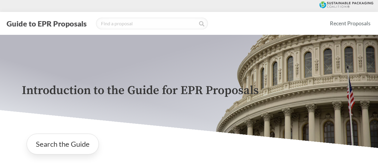
scroll to position [166, 0]
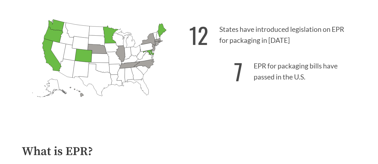
click at [230, 70] on p "7 EPR for packaging bills have passed in the U.S." at bounding box center [272, 70] width 167 height 37
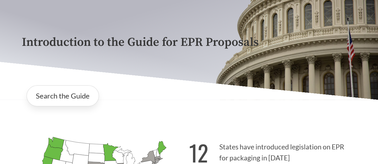
scroll to position [0, 0]
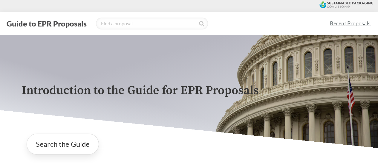
click at [345, 20] on link "Recent Proposals" at bounding box center [350, 23] width 46 height 13
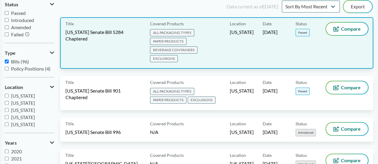
scroll to position [65, 0]
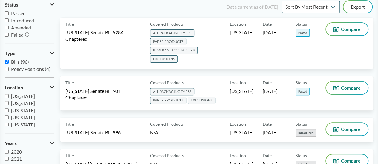
click at [7, 11] on label "Passed" at bounding box center [29, 13] width 49 height 7
click at [7, 11] on input "Passed" at bounding box center [7, 13] width 4 height 4
checkbox input "true"
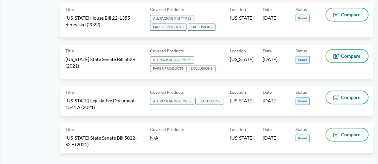
scroll to position [382, 0]
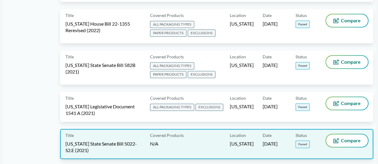
click at [136, 141] on span "[US_STATE] State Senate Bill 5022-S2.E (2021)" at bounding box center [103, 147] width 77 height 13
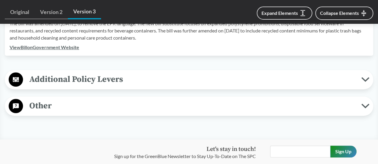
scroll to position [241, 0]
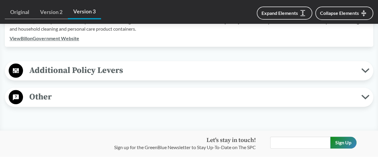
click at [84, 77] on button "Additional Policy Levers" at bounding box center [189, 70] width 364 height 15
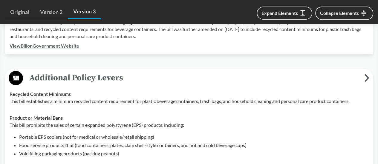
scroll to position [234, 0]
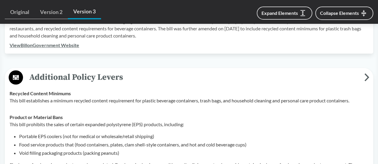
click at [44, 46] on link "View Bill on Government Website" at bounding box center [45, 45] width 70 height 6
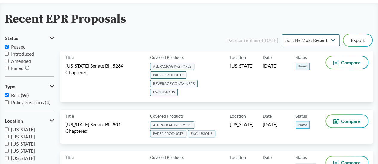
scroll to position [39, 0]
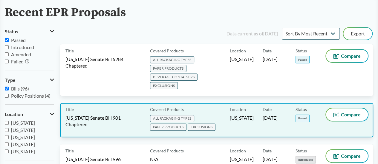
click at [133, 103] on div "Title [US_STATE] Senate Bill 901 Chaptered Covered Products ALL PACKAGING TYPES…" at bounding box center [216, 120] width 313 height 34
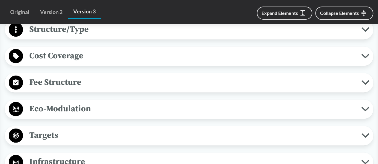
scroll to position [388, 0]
click at [96, 60] on span "Cost Coverage" at bounding box center [192, 55] width 338 height 13
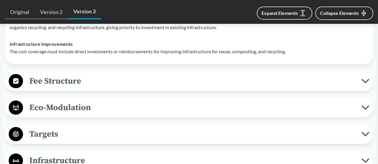
scroll to position [519, 0]
click at [90, 71] on div "Fee Structure Product-Related Fees are based on costs associated with transport…" at bounding box center [189, 80] width 368 height 19
click at [97, 76] on span "Fee Structure" at bounding box center [192, 80] width 338 height 13
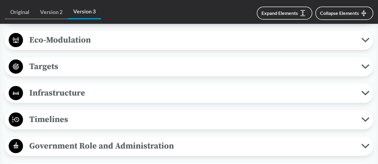
scroll to position [642, 0]
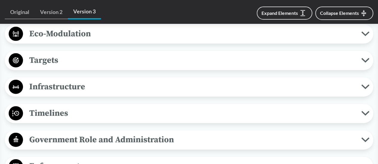
click at [78, 65] on span "Targets" at bounding box center [192, 60] width 338 height 13
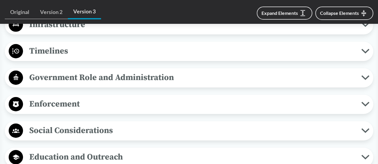
scroll to position [935, 0]
click at [60, 52] on span "Timelines" at bounding box center [192, 50] width 338 height 13
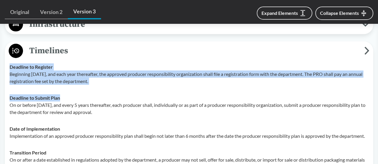
drag, startPoint x: 3, startPoint y: 76, endPoint x: 113, endPoint y: 89, distance: 110.3
click at [116, 92] on td "Deadline to Submit Plan On or before [DATE], and every 5 years thereafter, each…" at bounding box center [189, 105] width 364 height 31
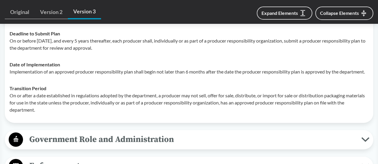
scroll to position [1000, 0]
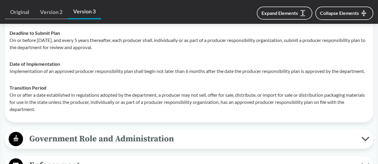
drag, startPoint x: 63, startPoint y: 93, endPoint x: 77, endPoint y: 91, distance: 14.8
click at [77, 91] on div "Transition Period On or after a date established in regulations adopted by the …" at bounding box center [189, 98] width 359 height 29
drag, startPoint x: 77, startPoint y: 91, endPoint x: 54, endPoint y: 77, distance: 27.0
click at [54, 75] on p "Implementation of an approved producer responsibility plan shall begin not late…" at bounding box center [189, 71] width 359 height 7
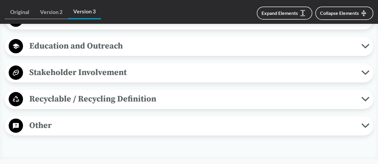
scroll to position [1173, 0]
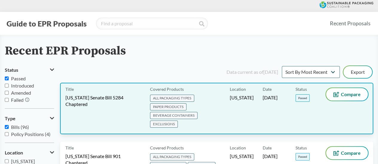
click at [93, 102] on span "[US_STATE] Senate Bill 5284 Chaptered" at bounding box center [103, 101] width 77 height 13
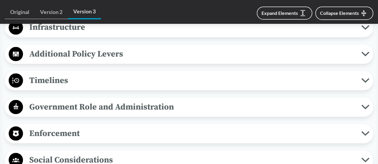
scroll to position [529, 0]
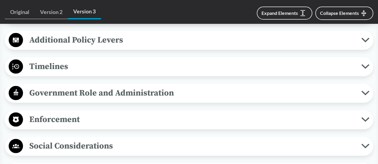
click at [60, 67] on span "Timelines" at bounding box center [192, 66] width 338 height 13
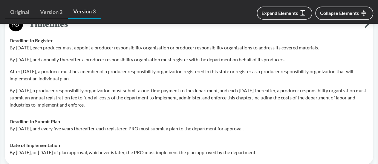
scroll to position [582, 0]
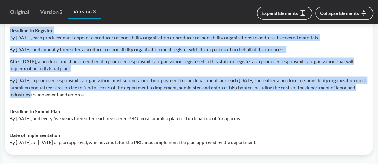
drag, startPoint x: 3, startPoint y: 80, endPoint x: 64, endPoint y: 95, distance: 62.7
click at [64, 95] on p "By [DATE], a producer responsibility organization must submit a one-time paymen…" at bounding box center [189, 87] width 359 height 21
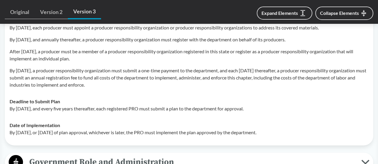
scroll to position [591, 0]
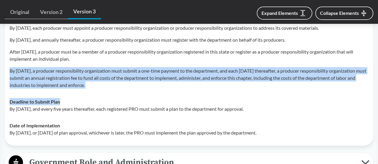
drag, startPoint x: 8, startPoint y: 71, endPoint x: 79, endPoint y: 98, distance: 76.0
click at [79, 98] on tbody "Deadline to Register By [DATE], each producer must appoint a producer responsib…" at bounding box center [189, 77] width 364 height 129
click at [79, 99] on div "Deadline to Submit Plan By [DATE], and every five years thereafter, each regist…" at bounding box center [189, 106] width 359 height 14
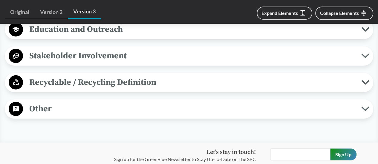
scroll to position [805, 0]
click at [155, 80] on span "Recyclable / Recycling Definition" at bounding box center [192, 82] width 338 height 13
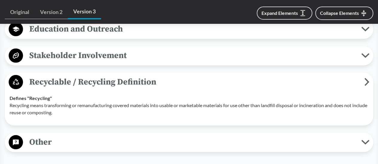
click at [133, 49] on span "Stakeholder Involvement" at bounding box center [192, 55] width 338 height 13
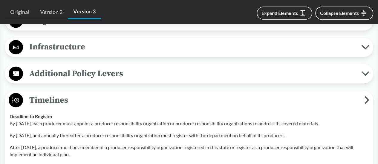
scroll to position [449, 0]
